Goal: Navigation & Orientation: Understand site structure

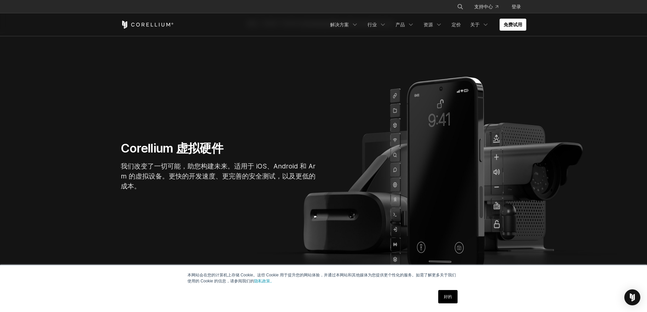
scroll to position [33, 0]
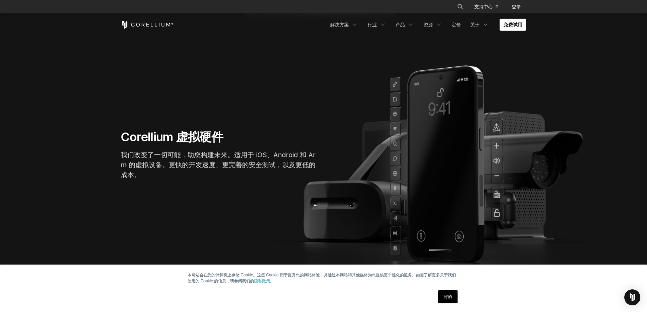
click at [443, 294] on link "好的" at bounding box center [447, 296] width 19 height 13
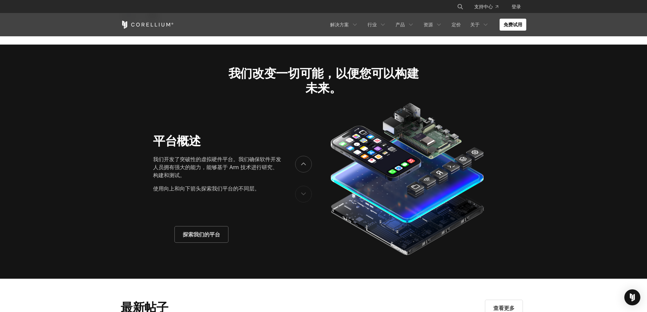
scroll to position [1034, 0]
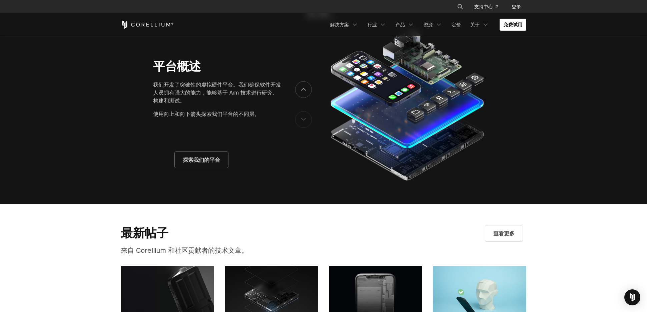
click at [305, 119] on icon "以前的" at bounding box center [303, 119] width 4 height 2
click at [302, 90] on icon "下一个" at bounding box center [303, 89] width 4 height 2
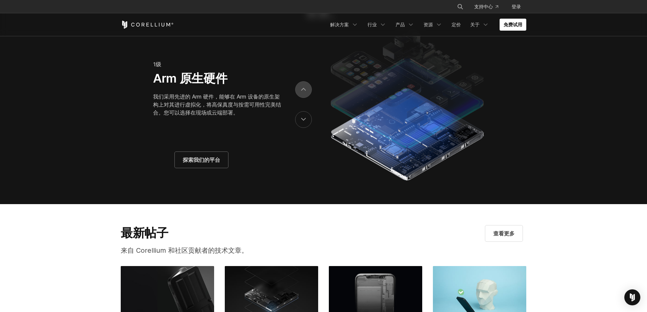
click at [302, 90] on icon "下一个" at bounding box center [303, 89] width 4 height 2
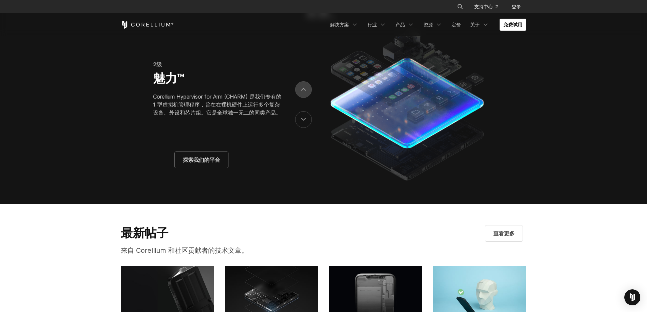
click at [302, 90] on icon "下一个" at bounding box center [303, 89] width 4 height 2
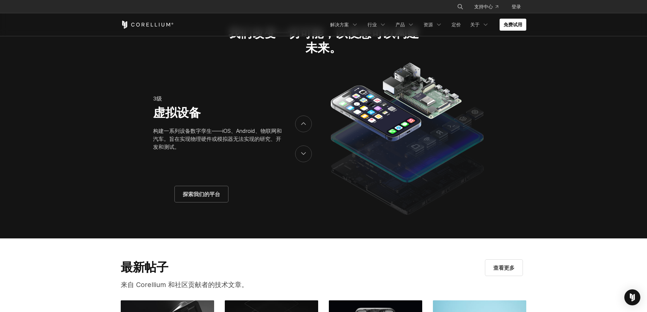
scroll to position [967, 0]
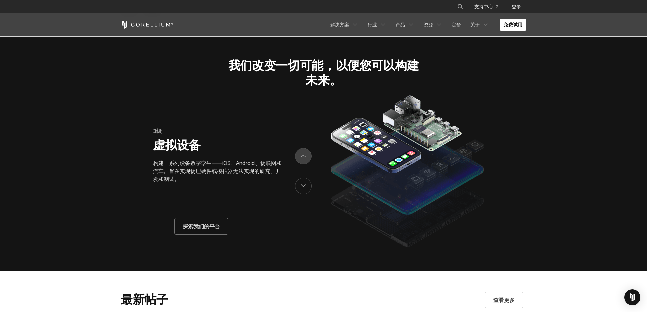
click at [303, 160] on button "下一个" at bounding box center [303, 156] width 17 height 17
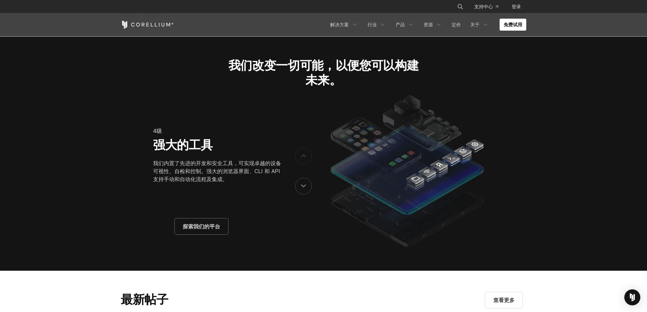
click at [303, 160] on button "下一个" at bounding box center [303, 156] width 17 height 17
click at [304, 193] on button "以前的" at bounding box center [303, 186] width 17 height 17
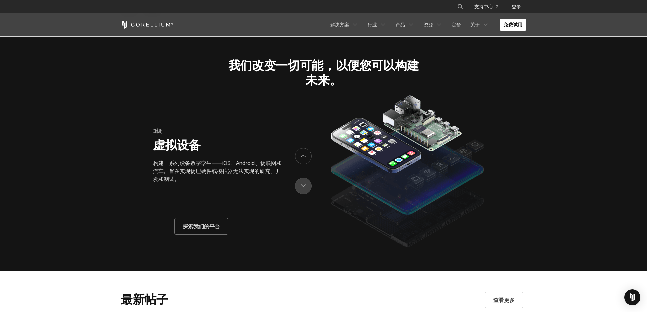
click at [304, 193] on button "以前的" at bounding box center [303, 186] width 17 height 17
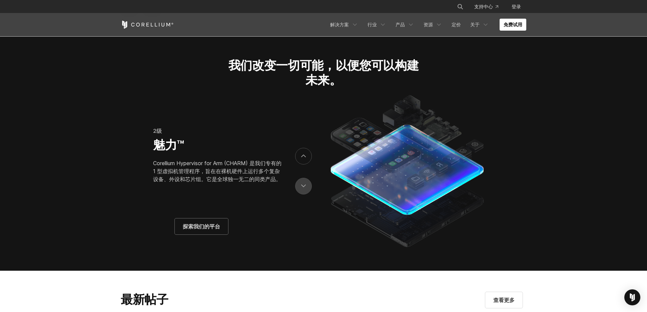
click at [304, 193] on button "以前的" at bounding box center [303, 186] width 17 height 17
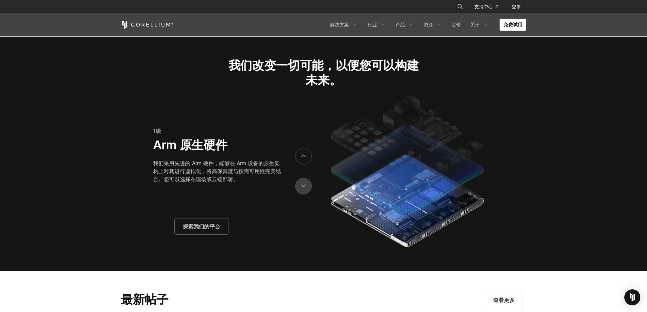
click at [304, 193] on button "以前的" at bounding box center [303, 186] width 17 height 17
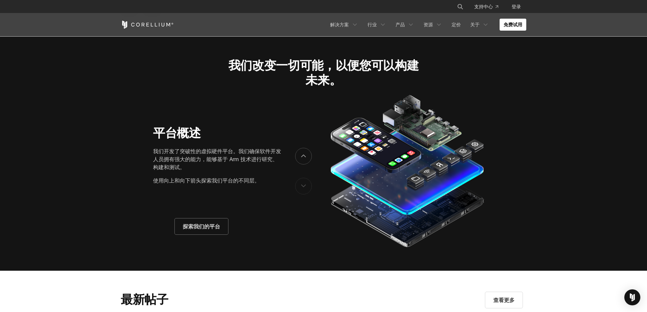
click at [304, 193] on button "以前的" at bounding box center [303, 186] width 17 height 17
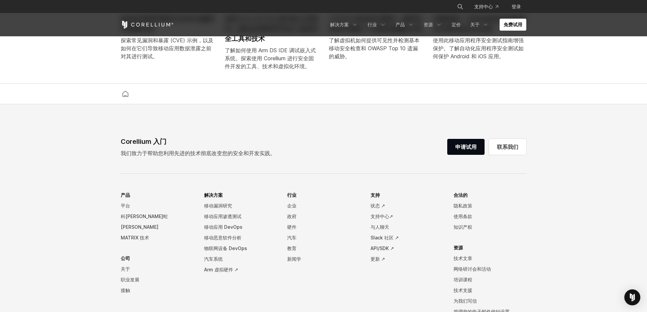
scroll to position [1367, 0]
click at [321, 120] on footer "Corellium 入门 我们致力于帮助您利用先进的技术彻底改变您的安全和开发实践。 申请试用 联系我们 产品 平台 科[PERSON_NAME]蛇 科[PE…" at bounding box center [323, 245] width 647 height 285
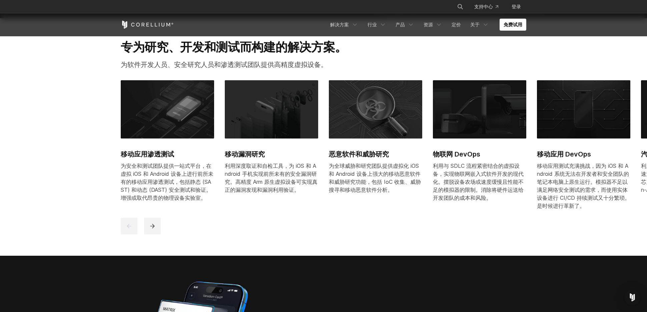
scroll to position [0, 0]
